Goal: Find specific page/section: Find specific page/section

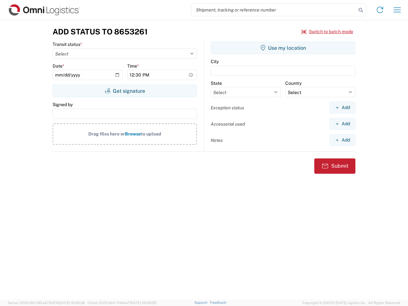
click at [274, 10] on input "search" at bounding box center [273, 10] width 165 height 12
click at [361, 10] on icon at bounding box center [360, 10] width 9 height 9
click at [380, 10] on icon at bounding box center [380, 10] width 10 height 10
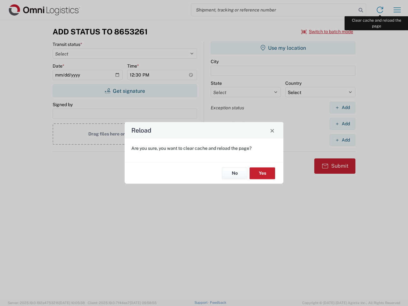
click at [397, 10] on div "Reload Are you sure, you want to clear cache and reload the page? No Yes" at bounding box center [204, 153] width 408 height 306
click at [327, 32] on div "Reload Are you sure, you want to clear cache and reload the page? No Yes" at bounding box center [204, 153] width 408 height 306
click at [125, 91] on div "Reload Are you sure, you want to clear cache and reload the page? No Yes" at bounding box center [204, 153] width 408 height 306
click at [283, 48] on div "Reload Are you sure, you want to clear cache and reload the page? No Yes" at bounding box center [204, 153] width 408 height 306
click at [342, 107] on div "Reload Are you sure, you want to clear cache and reload the page? No Yes" at bounding box center [204, 153] width 408 height 306
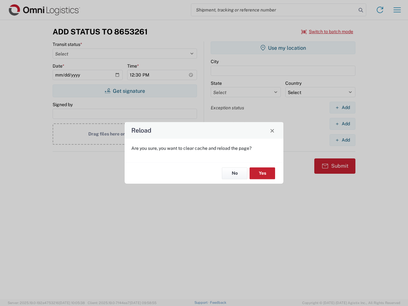
click at [342, 124] on div "Reload Are you sure, you want to clear cache and reload the page? No Yes" at bounding box center [204, 153] width 408 height 306
click at [342, 140] on div "Reload Are you sure, you want to clear cache and reload the page? No Yes" at bounding box center [204, 153] width 408 height 306
